Goal: Check status: Check status

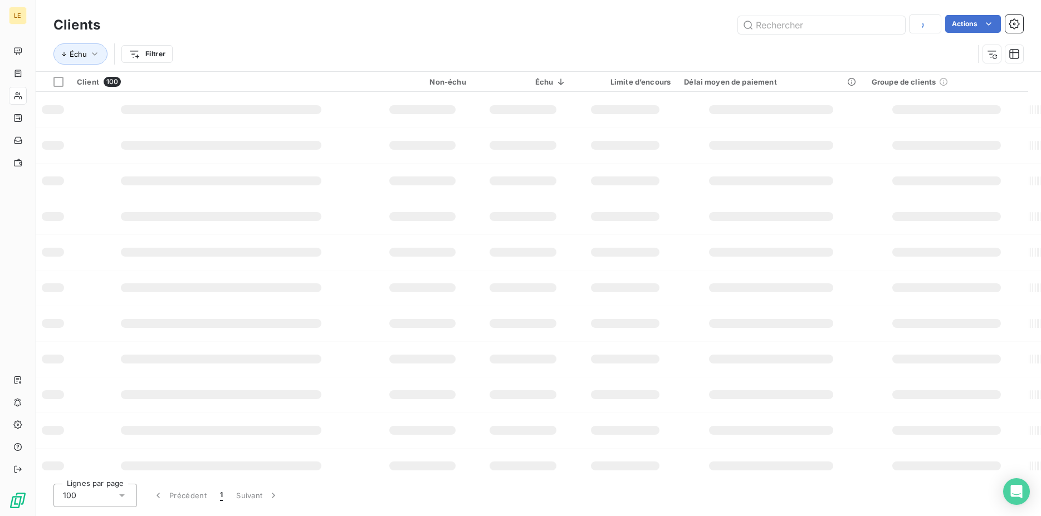
type input "art"
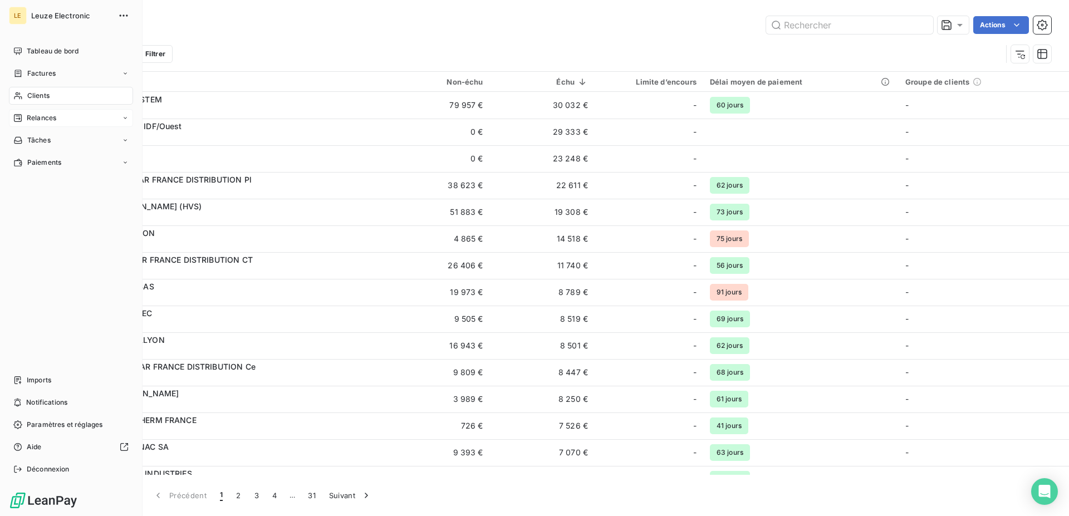
click at [81, 123] on div "Relances" at bounding box center [71, 118] width 124 height 18
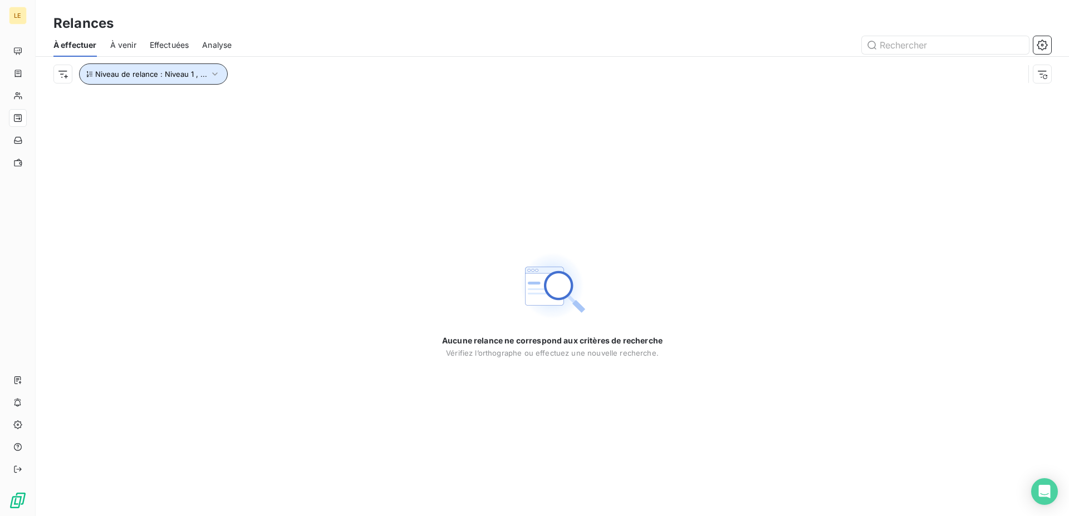
click at [161, 71] on span "Niveau de relance : Niveau 1 , ..." at bounding box center [151, 74] width 112 height 9
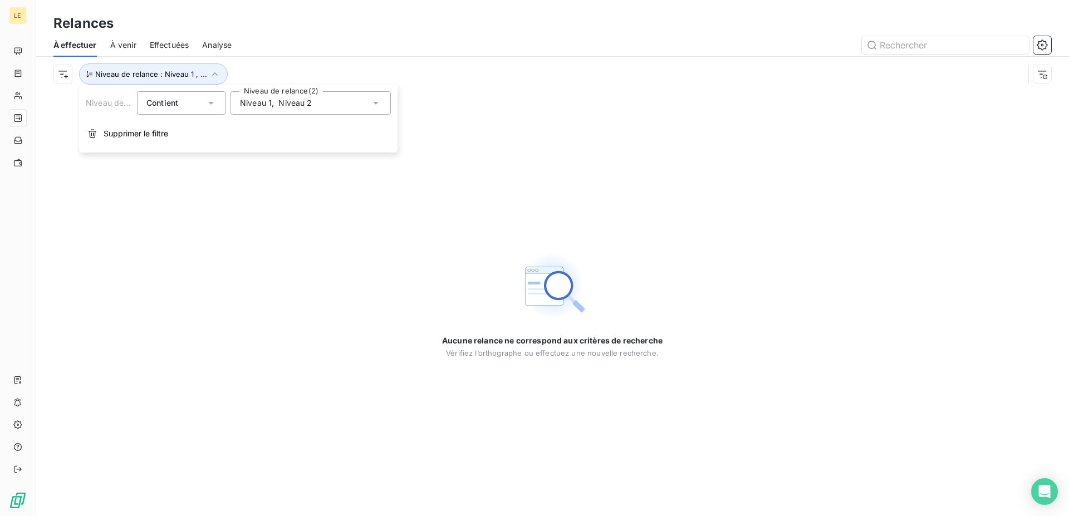
click at [266, 95] on div "Niveau 1 , Niveau 2" at bounding box center [311, 102] width 160 height 23
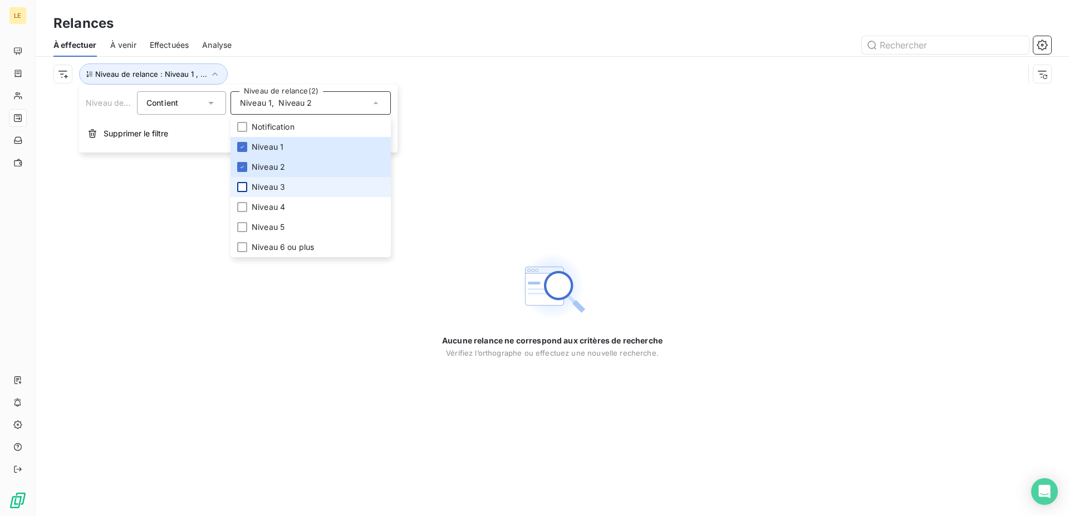
click at [246, 189] on div at bounding box center [242, 187] width 10 height 10
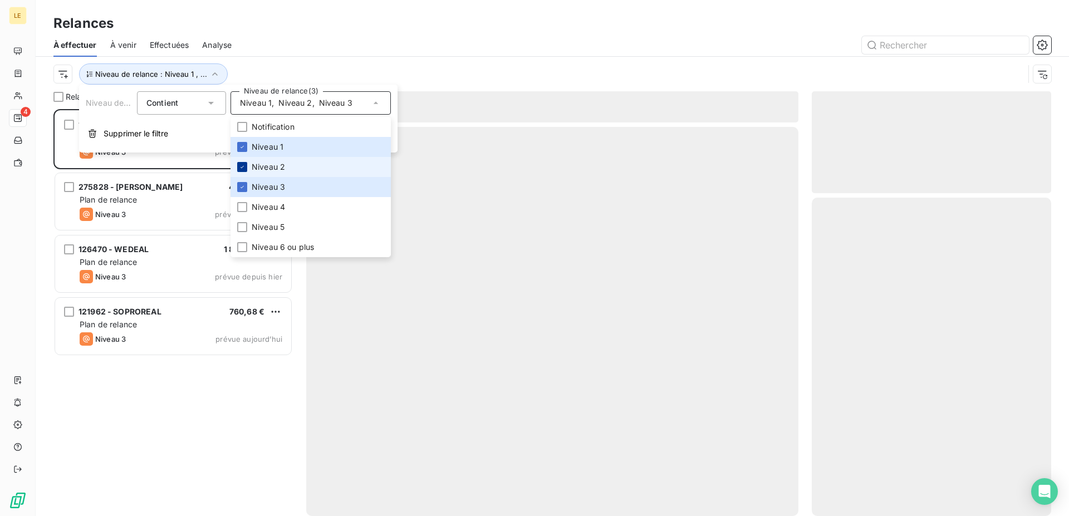
click at [245, 168] on icon at bounding box center [242, 167] width 7 height 7
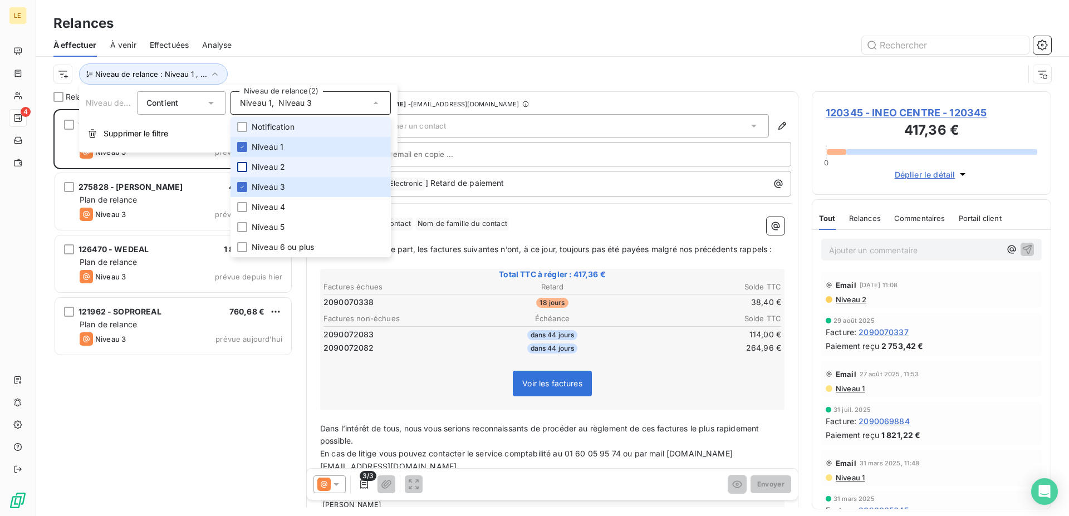
scroll to position [398, 230]
click at [244, 145] on icon at bounding box center [242, 147] width 7 height 7
click at [574, 12] on div "Relances À effectuer À venir Effectuées Analyse Niveau de relance : Niveau 3" at bounding box center [553, 45] width 1034 height 91
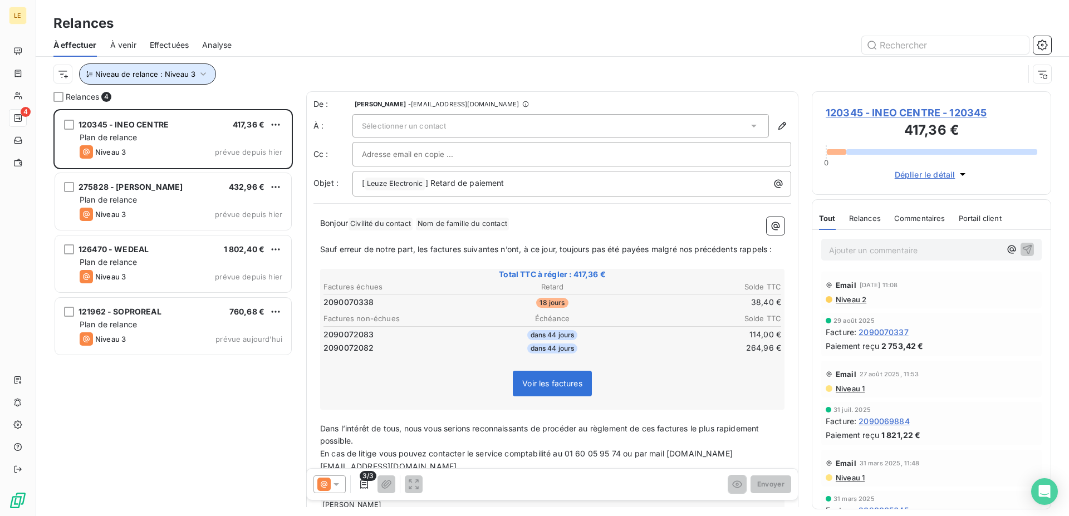
click at [167, 84] on button "Niveau de relance : Niveau 3" at bounding box center [147, 73] width 137 height 21
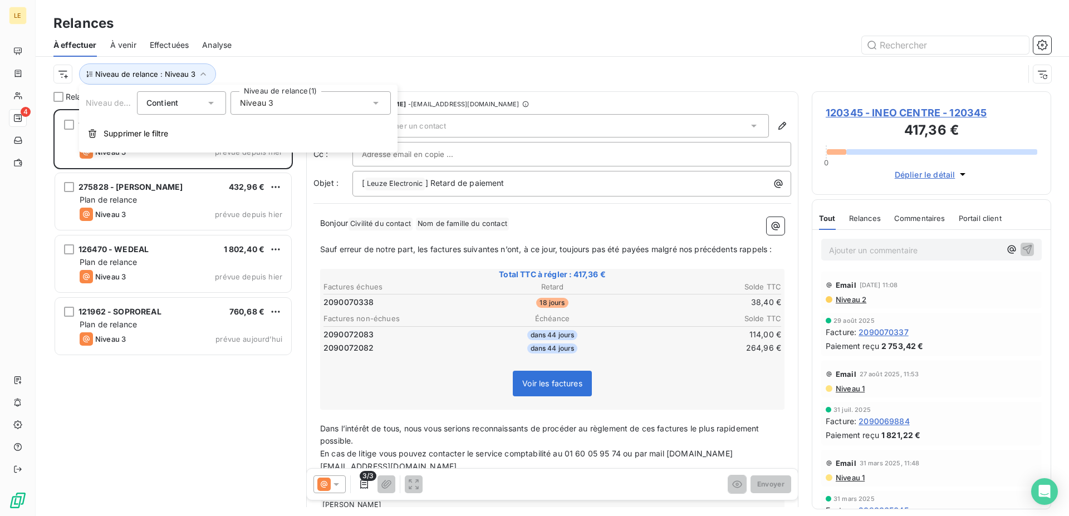
click at [277, 68] on div "Niveau de relance : Niveau 3" at bounding box center [538, 73] width 971 height 21
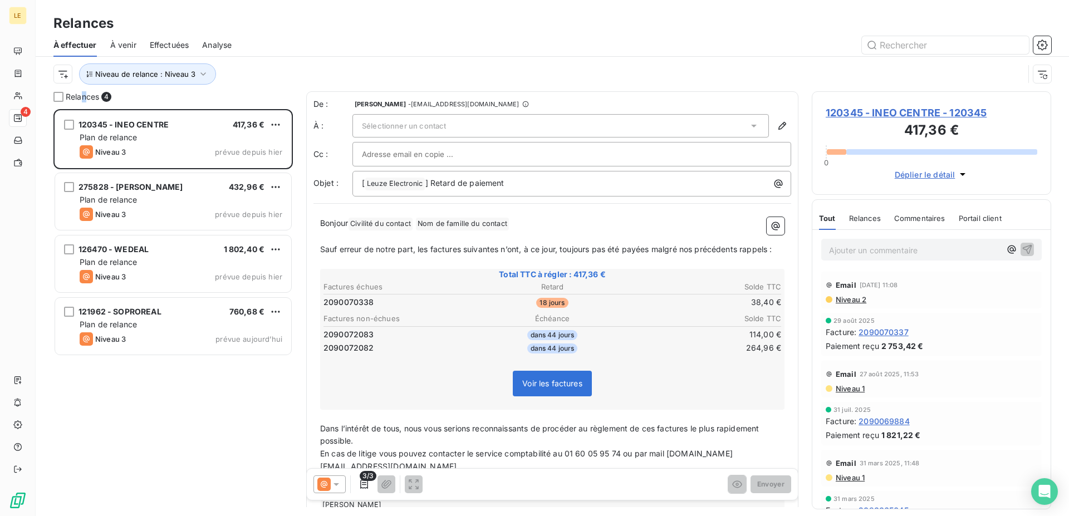
drag, startPoint x: 85, startPoint y: 95, endPoint x: 92, endPoint y: 87, distance: 9.9
click at [92, 91] on div "Relances 4 120345 - INEO CENTRE 417,36 € Plan de relance Niveau 3 prévue depuis…" at bounding box center [553, 303] width 1034 height 425
click at [67, 91] on div "Relances 4 120345 - INEO CENTRE 417,36 € Plan de relance Niveau 3 prévue depuis…" at bounding box center [553, 303] width 1034 height 425
drag, startPoint x: 232, startPoint y: 306, endPoint x: 239, endPoint y: 295, distance: 13.8
click at [239, 295] on div "120345 - INEO CENTRE 417,36 € Plan de relance Niveau 3 prévue depuis hier 27582…" at bounding box center [172, 233] width 239 height 249
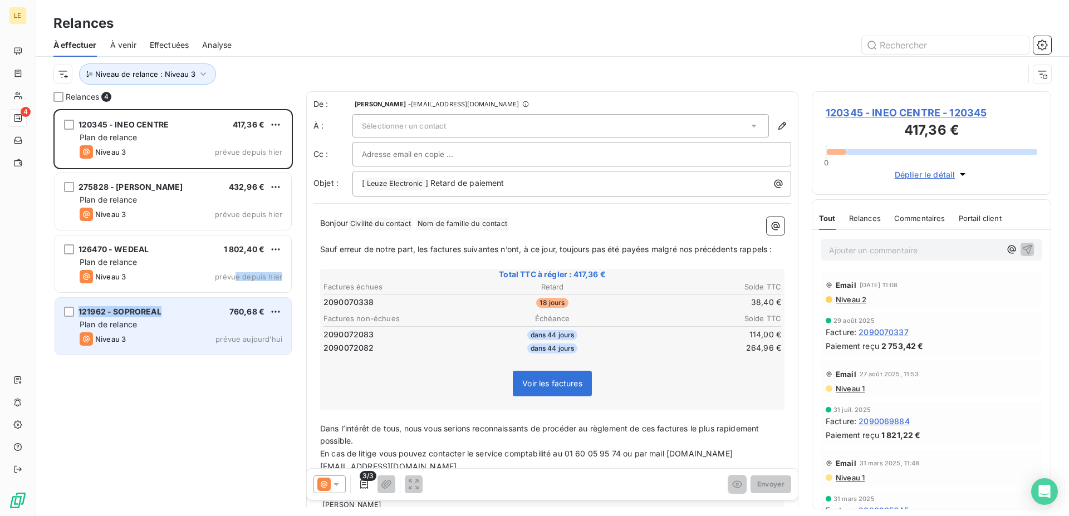
click at [184, 299] on div "121962 - SOPROREAL 760,68 € Plan de relance Niveau 3 prévue aujourd’hui" at bounding box center [173, 326] width 236 height 57
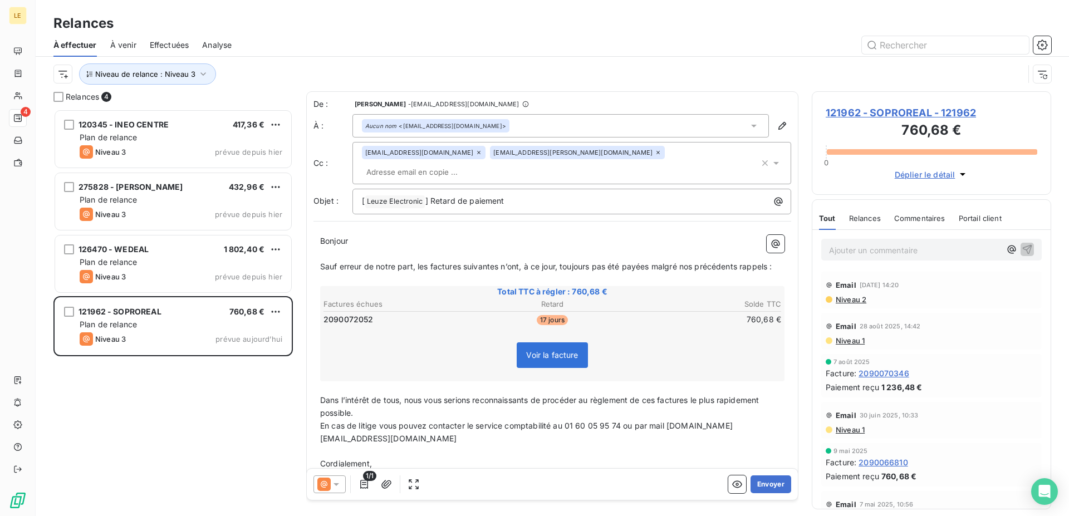
click at [835, 114] on span "121962 - SOPROREAL - 121962" at bounding box center [932, 112] width 212 height 15
